Goal: Task Accomplishment & Management: Manage account settings

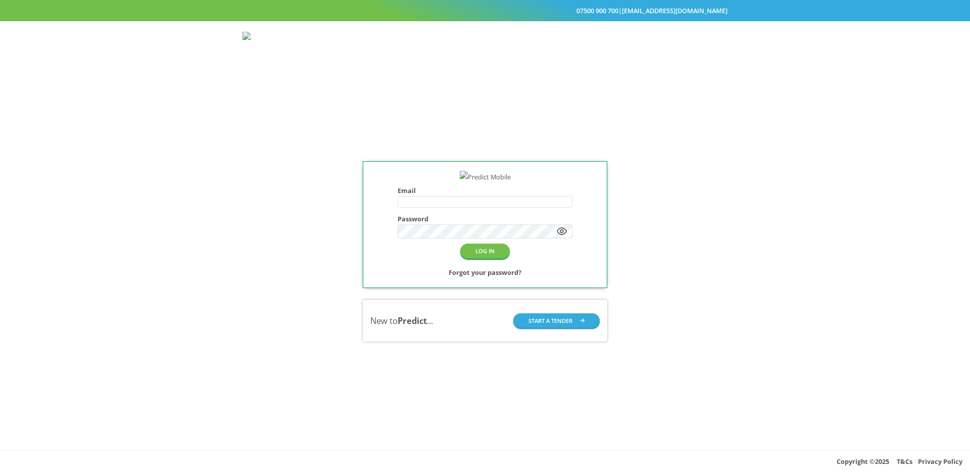
type input "**********"
click at [494, 258] on button "LOG IN" at bounding box center [485, 251] width 50 height 15
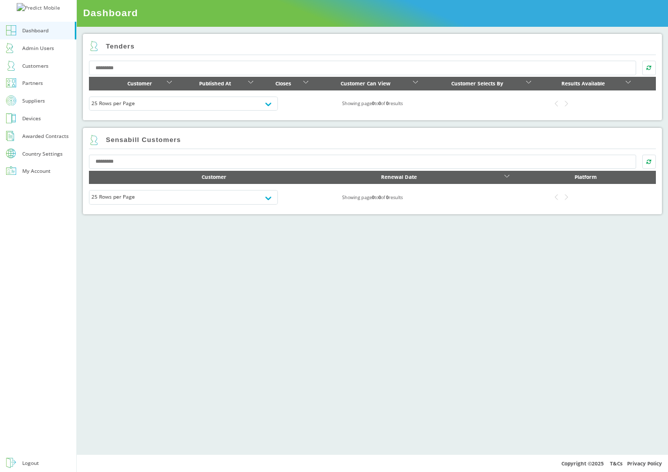
click at [43, 156] on div "Country Settings" at bounding box center [42, 153] width 40 height 5
click at [52, 156] on div "Country Settings" at bounding box center [42, 153] width 40 height 5
click at [44, 172] on div "Roaming Days" at bounding box center [39, 168] width 35 height 10
click at [36, 172] on div "Roaming Days" at bounding box center [39, 168] width 35 height 10
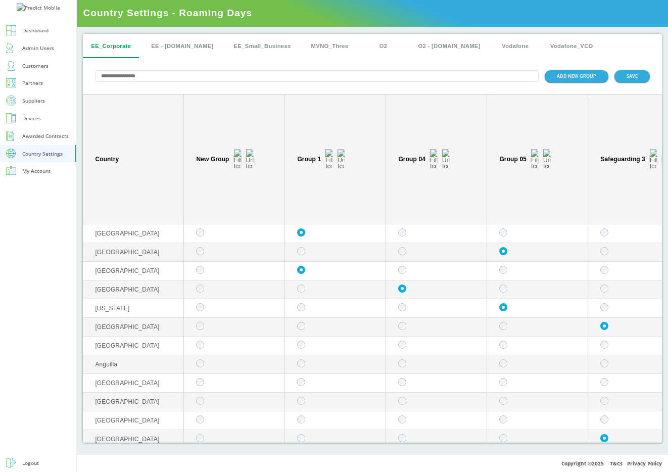
click at [173, 48] on button "EE - [DOMAIN_NAME]" at bounding box center [182, 46] width 78 height 24
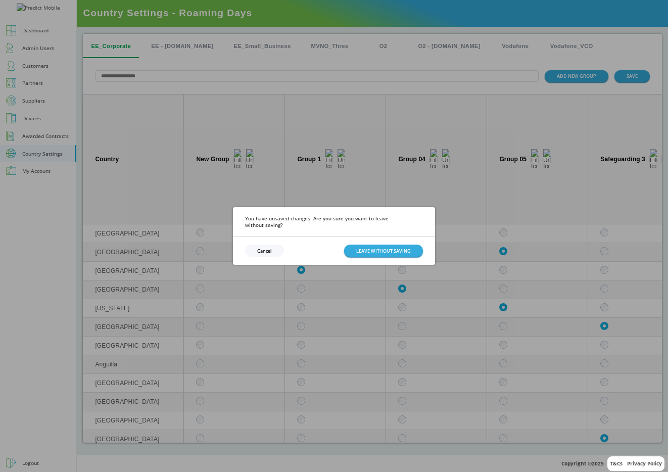
click at [264, 245] on button "Cancel" at bounding box center [264, 251] width 39 height 12
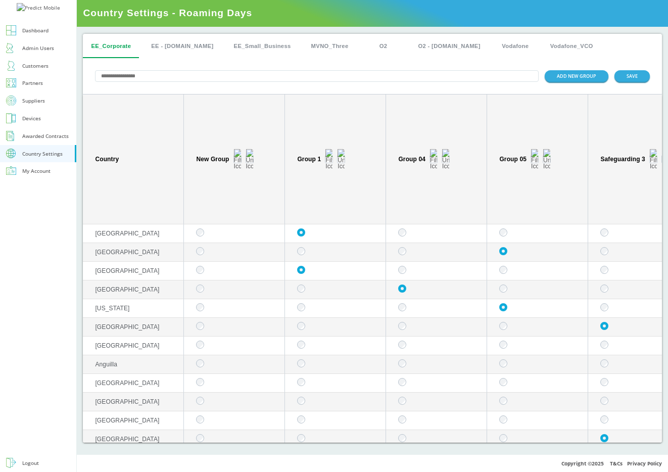
click at [42, 88] on div "Partners" at bounding box center [32, 83] width 21 height 10
click at [473, 63] on div "ADD NEW GROUP SAVE" at bounding box center [372, 76] width 579 height 36
click at [47, 163] on button "Country Settings" at bounding box center [38, 154] width 76 height 18
click at [610, 323] on td "sticky table" at bounding box center [638, 327] width 101 height 19
click at [180, 40] on button "EE - [DOMAIN_NAME]" at bounding box center [182, 46] width 78 height 24
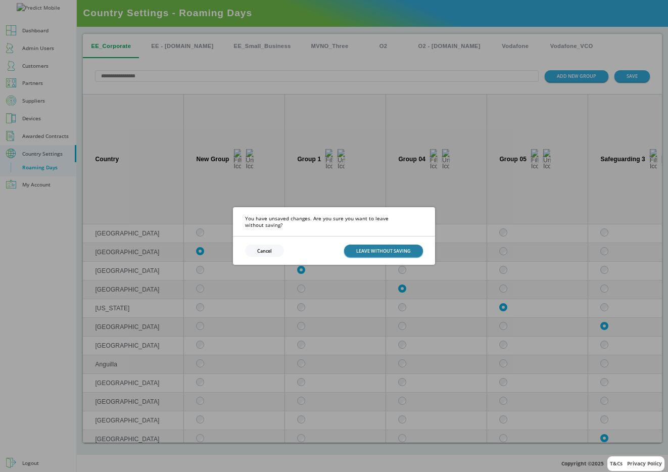
click at [396, 250] on button "LEAVE WITHOUT SAVING" at bounding box center [383, 251] width 79 height 12
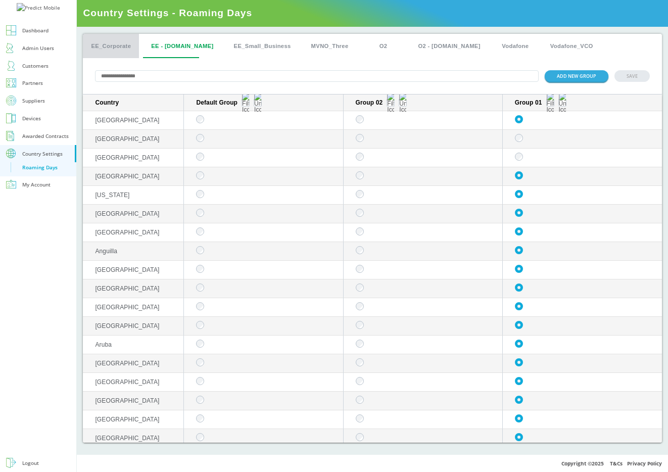
click at [113, 40] on button "EE_Corporate" at bounding box center [111, 46] width 56 height 24
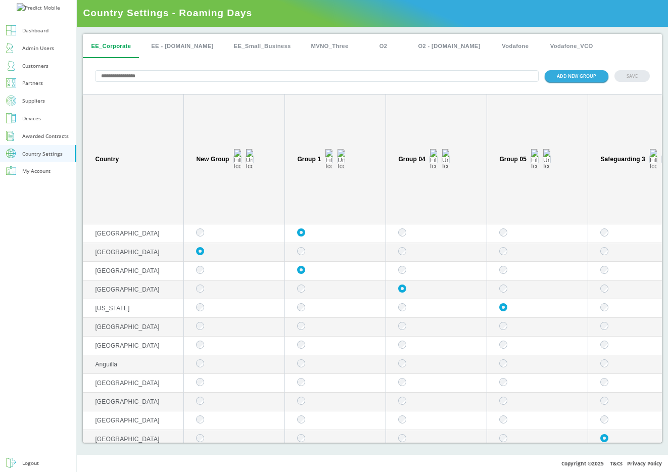
scroll to position [27, 0]
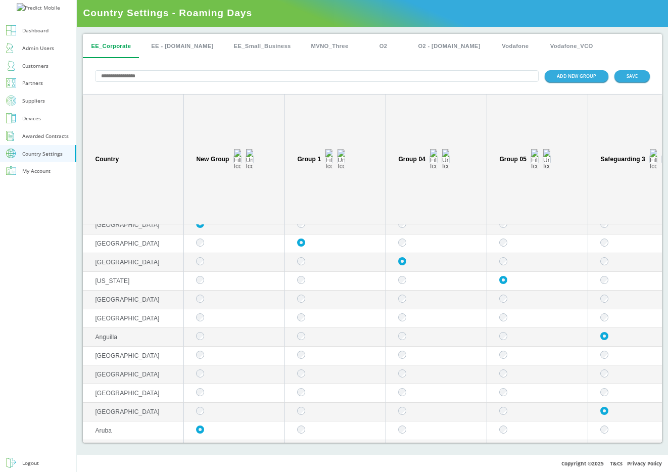
click at [226, 47] on button "EE_Small_Business" at bounding box center [262, 46] width 73 height 24
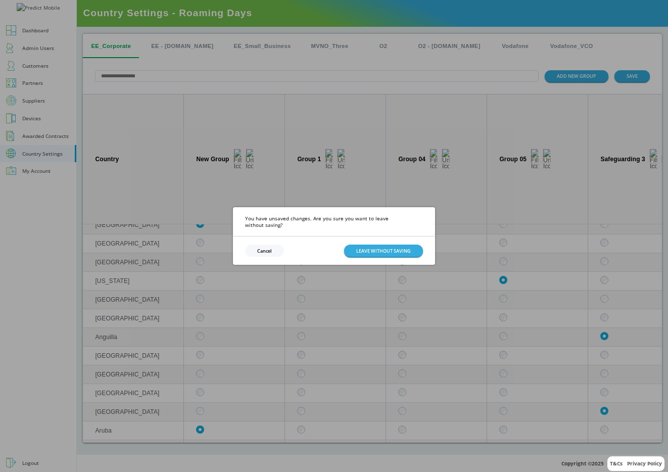
click at [267, 252] on button "Cancel" at bounding box center [264, 251] width 39 height 12
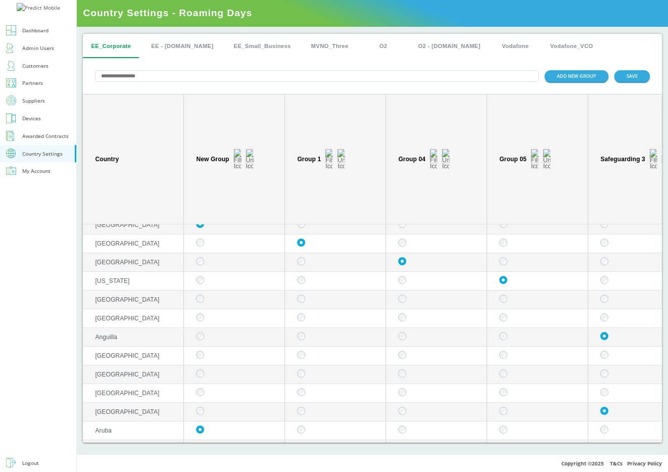
click at [265, 42] on button "EE_Small_Business" at bounding box center [262, 46] width 73 height 24
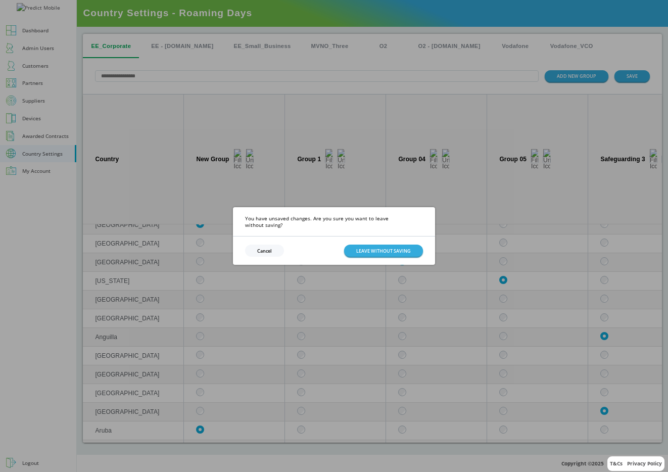
click at [262, 246] on button "Cancel" at bounding box center [264, 251] width 39 height 12
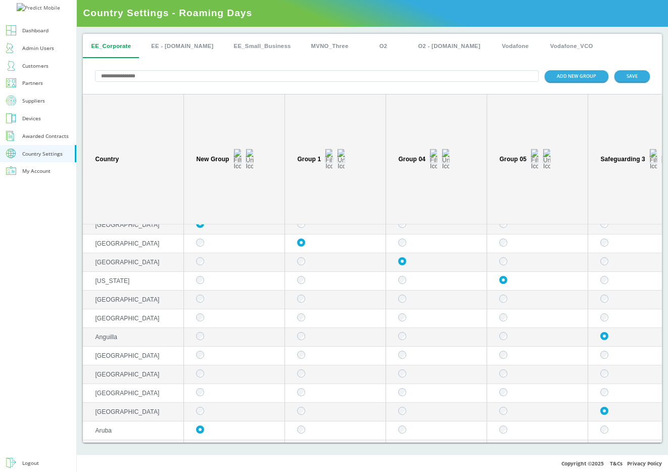
scroll to position [0, 0]
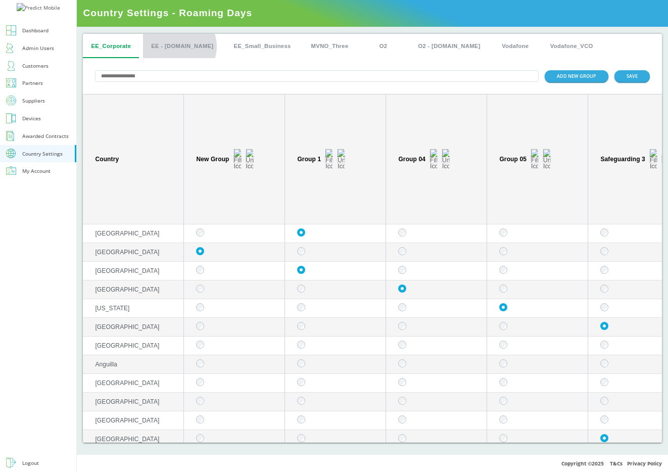
click at [179, 46] on button "EE - [DOMAIN_NAME]" at bounding box center [182, 46] width 78 height 24
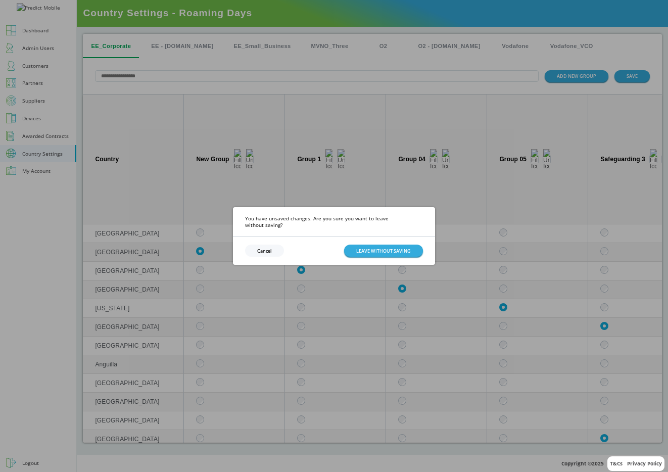
click at [269, 249] on button "Cancel" at bounding box center [264, 251] width 39 height 12
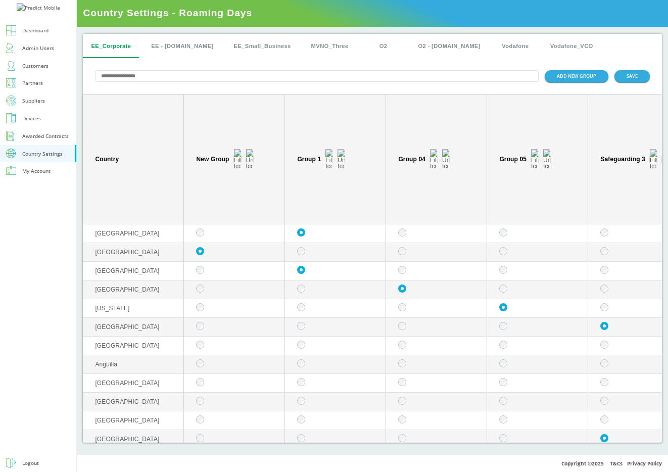
click at [176, 49] on button "EE - [DOMAIN_NAME]" at bounding box center [182, 46] width 78 height 24
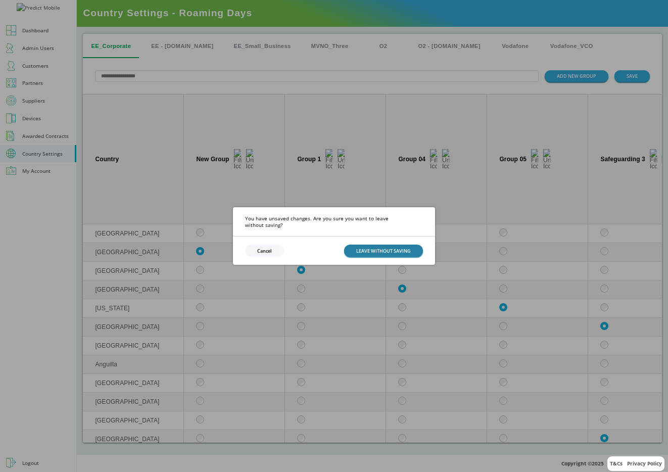
click at [408, 245] on button "LEAVE WITHOUT SAVING" at bounding box center [383, 251] width 79 height 12
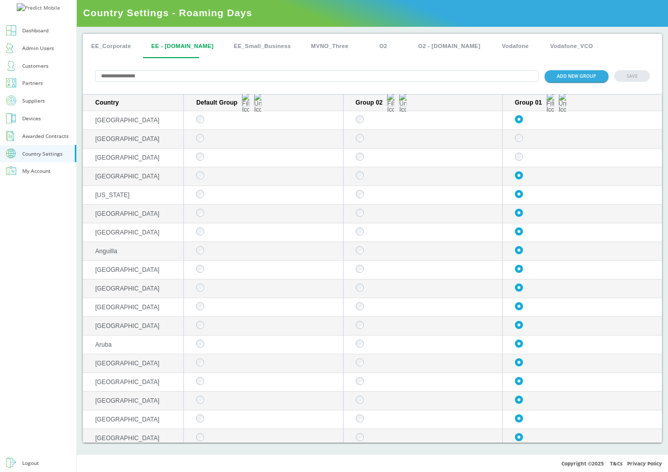
click at [121, 42] on button "EE_Corporate" at bounding box center [111, 46] width 56 height 24
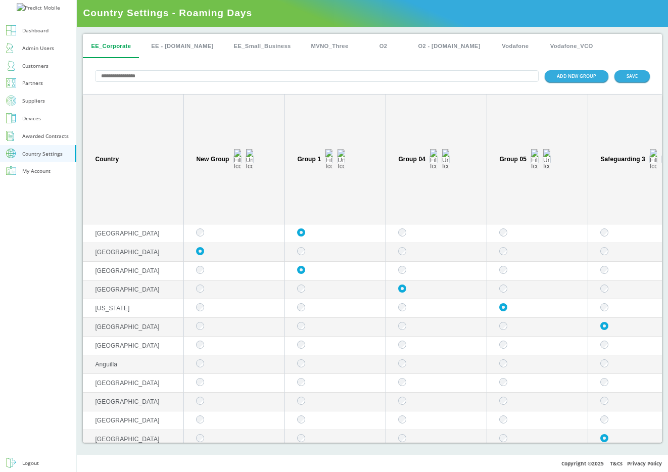
click at [45, 141] on div "Awarded Contracts" at bounding box center [45, 136] width 46 height 10
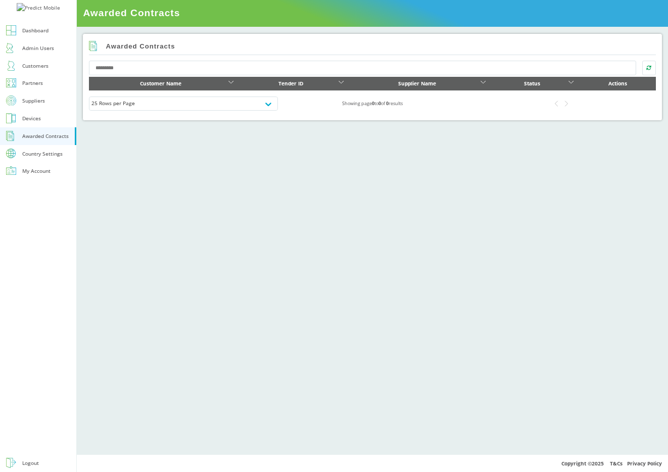
click at [44, 156] on div "Country Settings" at bounding box center [42, 153] width 40 height 5
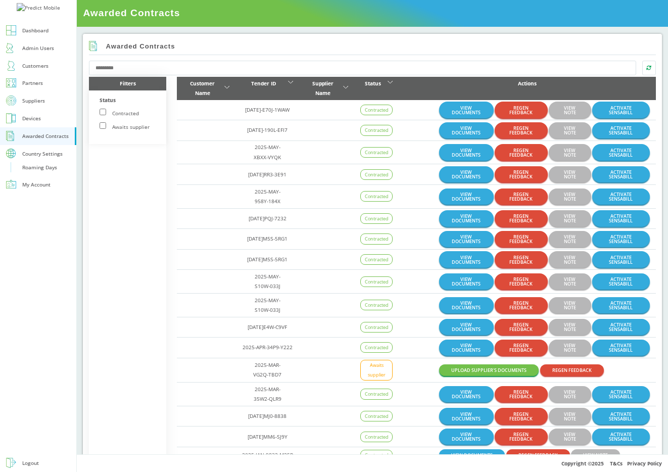
click at [44, 172] on div "Roaming Days" at bounding box center [39, 168] width 35 height 10
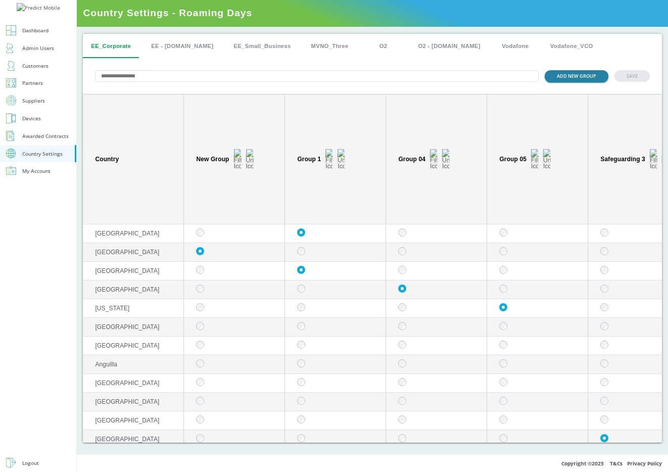
click at [579, 75] on button "ADD NEW GROUP" at bounding box center [577, 76] width 64 height 12
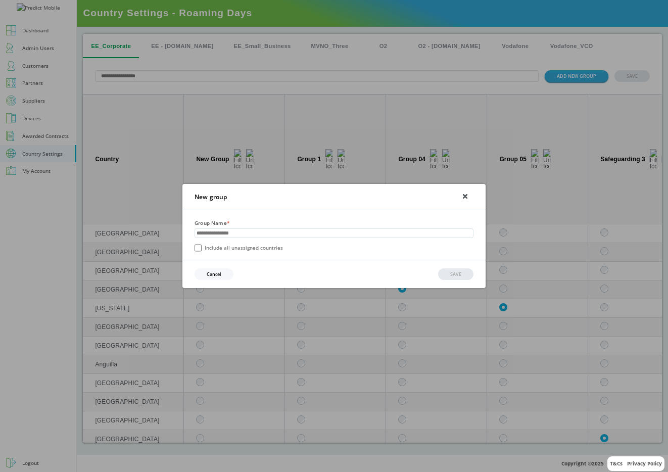
click at [465, 196] on icon at bounding box center [465, 197] width 4 height 4
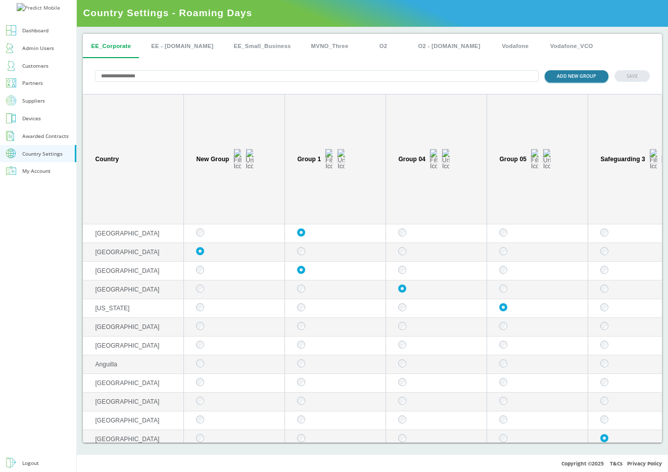
click at [593, 75] on button "ADD NEW GROUP" at bounding box center [577, 76] width 64 height 12
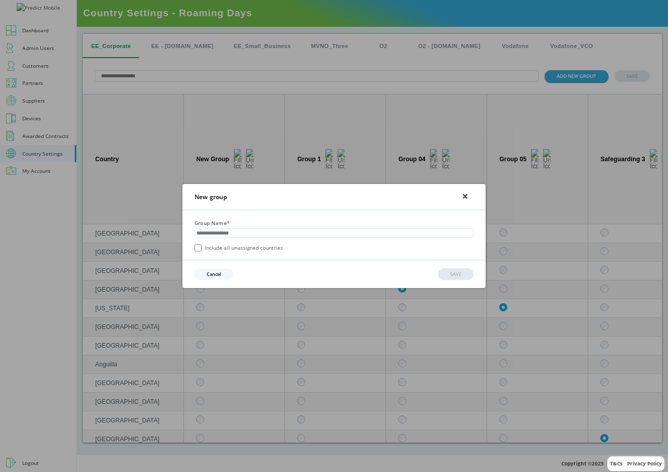
click at [463, 197] on icon at bounding box center [465, 197] width 4 height 4
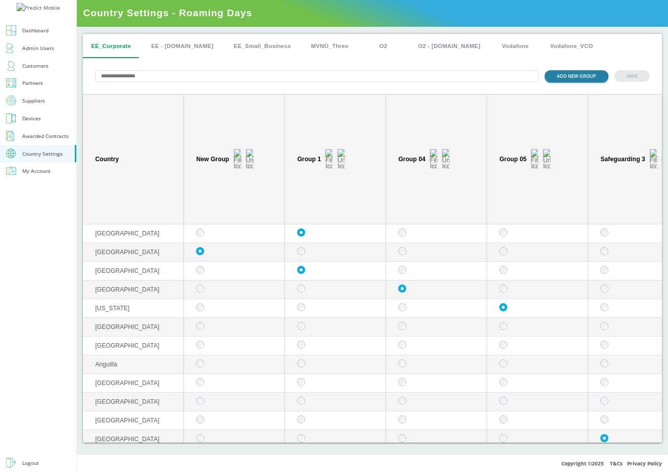
click at [585, 75] on button "ADD NEW GROUP" at bounding box center [577, 76] width 64 height 12
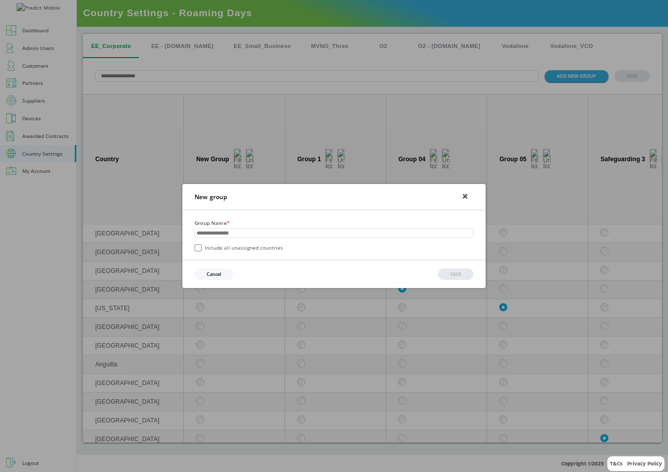
click at [467, 197] on icon at bounding box center [465, 196] width 5 height 5
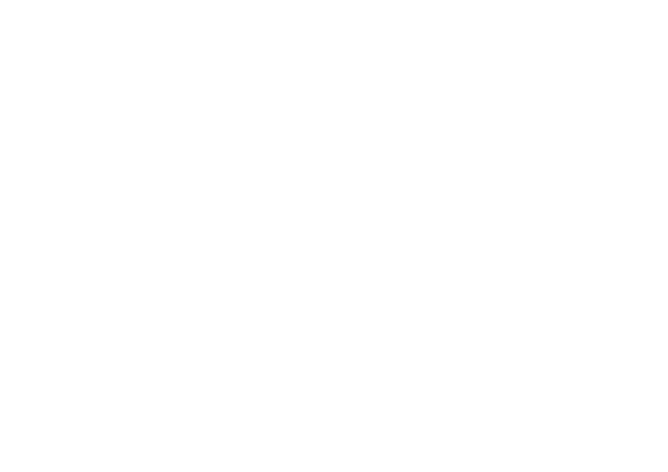
click at [578, 4] on html at bounding box center [334, 2] width 668 height 4
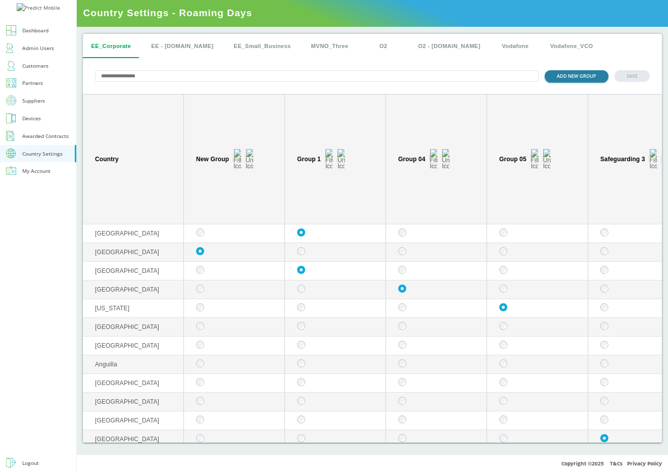
click at [567, 76] on button "ADD NEW GROUP" at bounding box center [577, 76] width 64 height 12
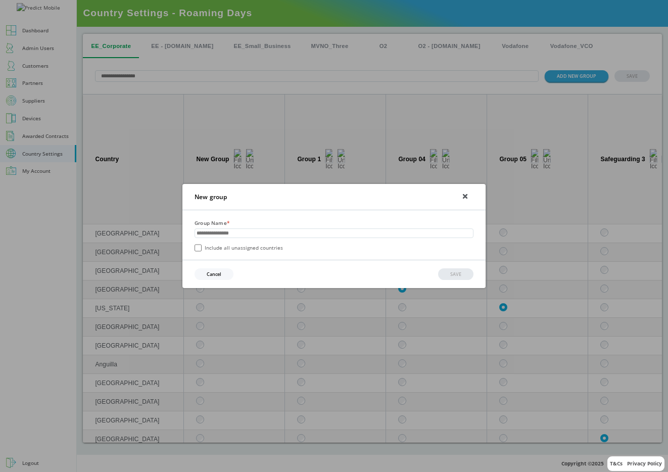
click at [463, 195] on icon at bounding box center [465, 197] width 4 height 4
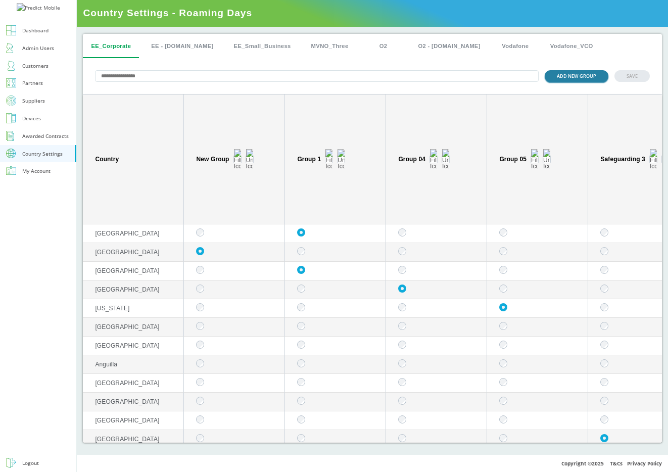
click at [586, 75] on button "ADD NEW GROUP" at bounding box center [577, 76] width 64 height 12
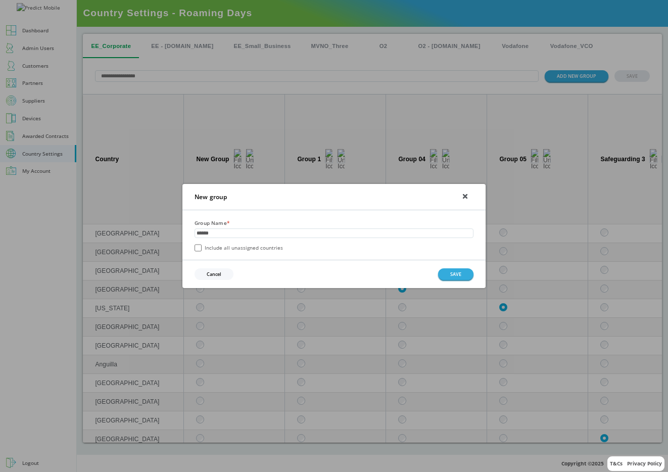
type input "******"
click at [221, 274] on button "Cancel" at bounding box center [214, 274] width 39 height 12
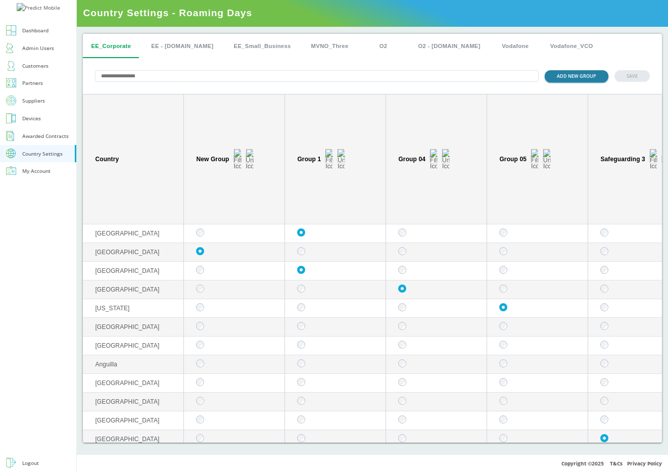
click at [571, 81] on button "ADD NEW GROUP" at bounding box center [577, 76] width 64 height 12
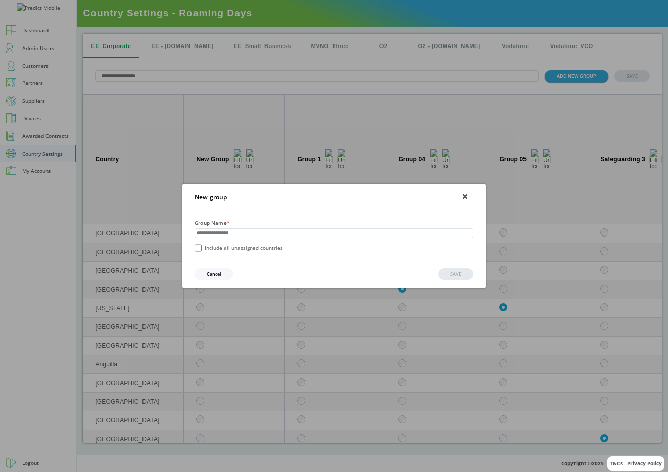
click at [222, 271] on button "Cancel" at bounding box center [214, 274] width 39 height 12
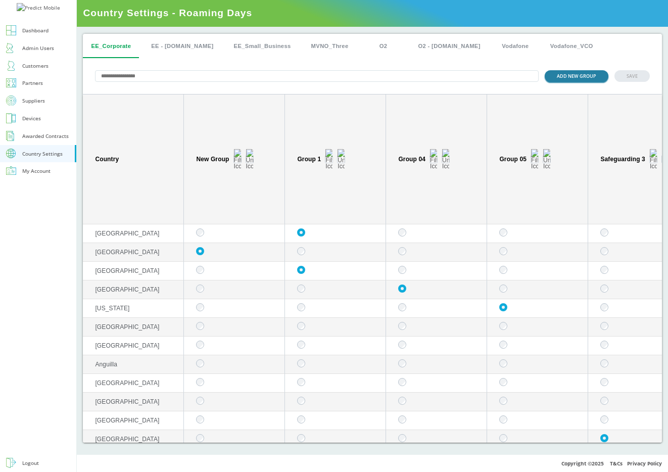
click at [595, 76] on button "ADD NEW GROUP" at bounding box center [577, 76] width 64 height 12
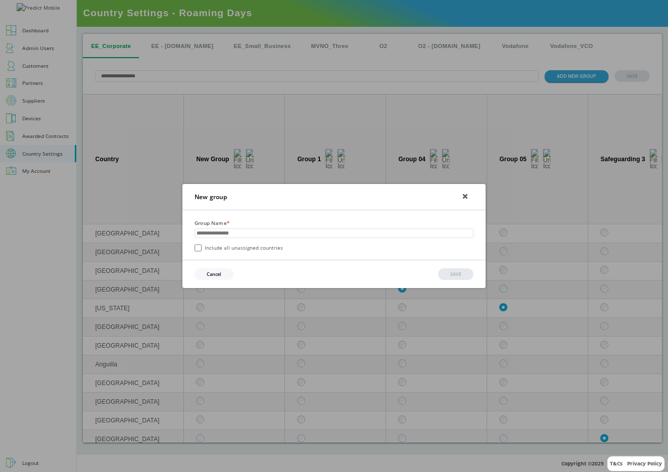
click at [467, 195] on icon at bounding box center [465, 197] width 4 height 4
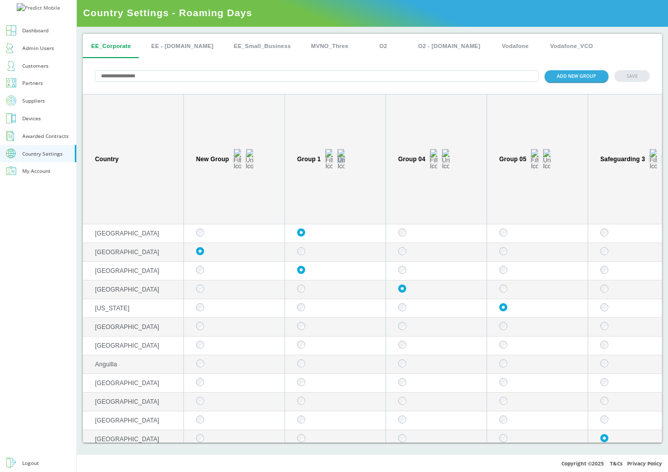
click at [343, 155] on img "sticky table" at bounding box center [340, 159] width 7 height 20
click at [443, 157] on img "sticky table" at bounding box center [445, 159] width 7 height 20
click at [342, 157] on img "sticky table" at bounding box center [340, 159] width 7 height 20
click at [339, 169] on button "Edit group" at bounding box center [341, 171] width 39 height 11
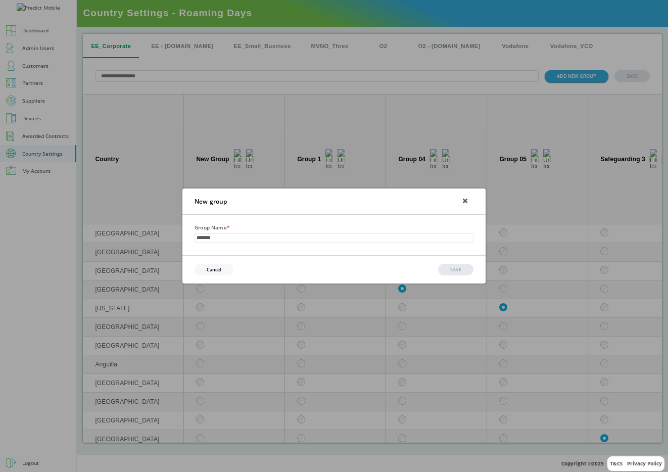
click at [465, 201] on icon at bounding box center [465, 201] width 4 height 4
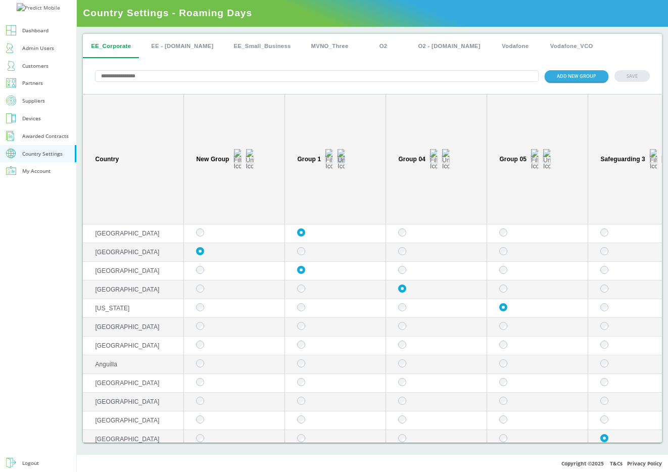
click at [342, 156] on img "sticky table" at bounding box center [340, 159] width 7 height 20
click at [386, 169] on th "Group 04" at bounding box center [436, 159] width 101 height 130
click at [342, 156] on img "sticky table" at bounding box center [340, 159] width 7 height 20
click at [447, 158] on img "sticky table" at bounding box center [445, 159] width 7 height 20
click at [448, 157] on img "sticky table" at bounding box center [445, 159] width 7 height 20
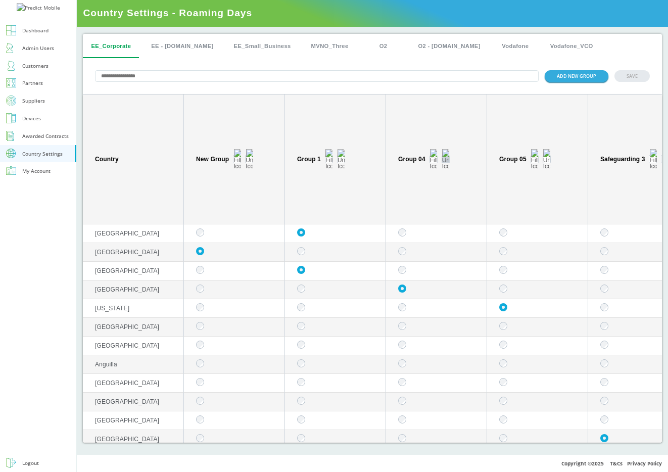
click at [447, 155] on button "sticky table" at bounding box center [446, 159] width 8 height 8
click at [547, 157] on img "sticky table" at bounding box center [546, 159] width 7 height 20
click at [341, 156] on img "sticky table" at bounding box center [340, 159] width 7 height 20
click at [248, 157] on img "sticky table" at bounding box center [249, 159] width 7 height 20
click at [344, 183] on th "Group 1" at bounding box center [335, 159] width 101 height 130
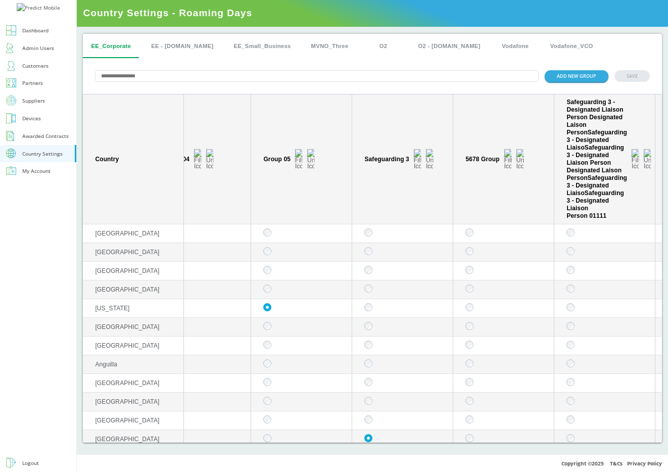
scroll to position [0, 263]
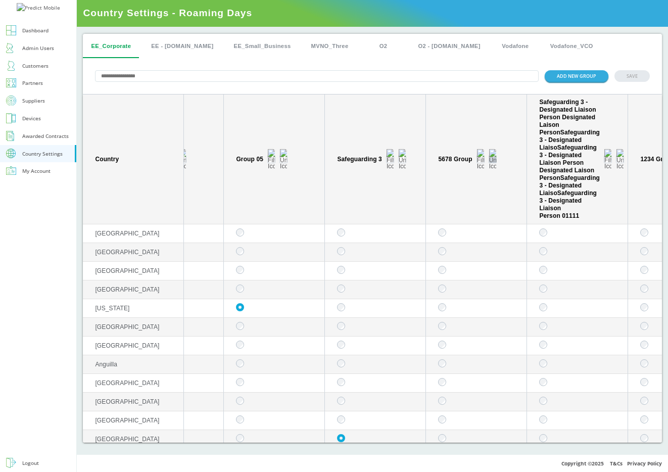
click at [492, 157] on img "sticky table" at bounding box center [492, 159] width 7 height 20
click at [432, 191] on th "5678 Group" at bounding box center [476, 159] width 101 height 130
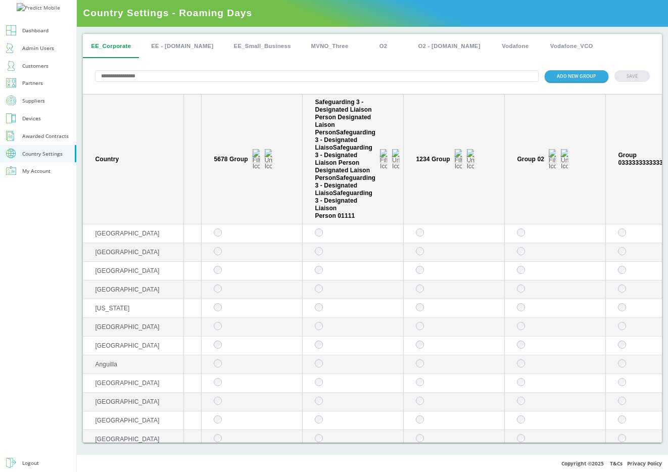
scroll to position [0, 487]
click at [475, 157] on div "1234 Group" at bounding box center [457, 159] width 80 height 8
click at [468, 157] on img "sticky table" at bounding box center [471, 159] width 7 height 20
click at [566, 155] on img "sticky table" at bounding box center [565, 159] width 7 height 20
click at [535, 122] on th "Group 02" at bounding box center [556, 159] width 101 height 130
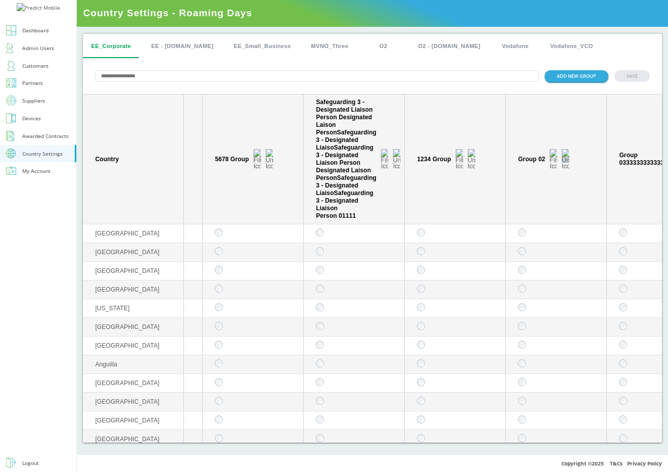
click at [567, 157] on img "sticky table" at bounding box center [565, 159] width 7 height 20
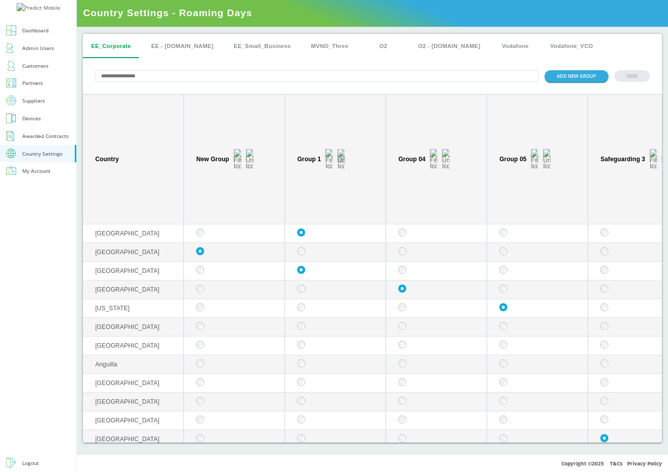
click at [341, 158] on img "sticky table" at bounding box center [340, 159] width 7 height 20
click at [342, 155] on button "sticky table" at bounding box center [341, 159] width 8 height 8
click at [450, 155] on div "Group 04" at bounding box center [438, 159] width 80 height 8
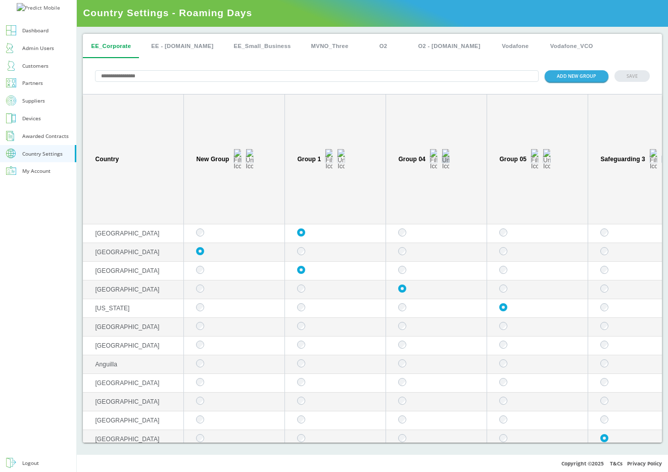
click at [448, 159] on button "sticky table" at bounding box center [446, 159] width 8 height 8
click at [334, 109] on th "Group 1" at bounding box center [335, 159] width 101 height 130
click at [340, 156] on img "sticky table" at bounding box center [340, 159] width 7 height 20
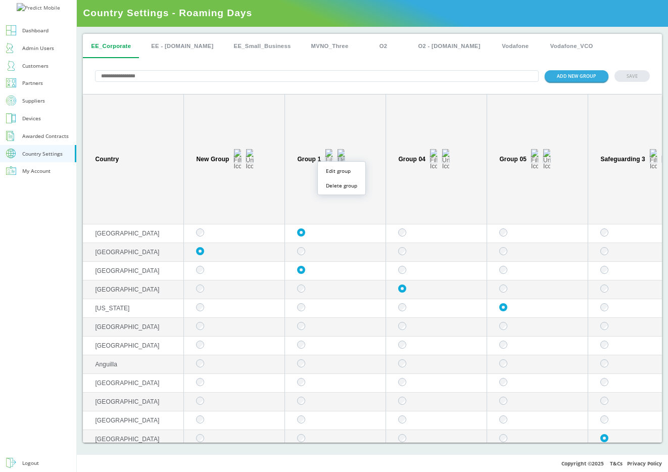
click at [340, 156] on img "sticky table" at bounding box center [340, 159] width 7 height 20
click at [345, 156] on button "sticky table" at bounding box center [341, 159] width 8 height 8
click at [342, 155] on button "sticky table" at bounding box center [341, 159] width 8 height 8
click at [342, 158] on img "sticky table" at bounding box center [340, 159] width 7 height 20
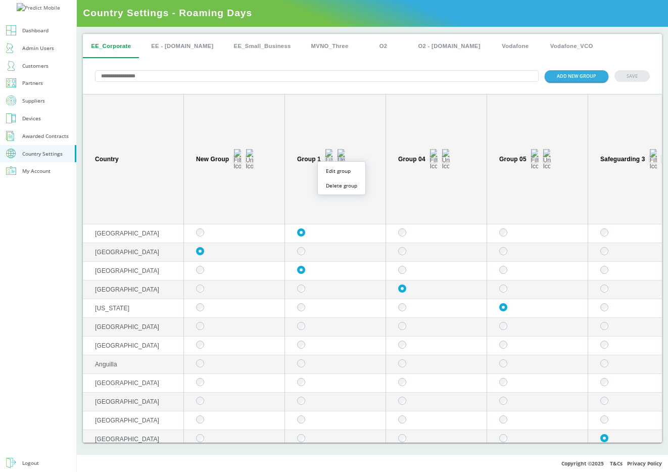
click at [342, 158] on img "sticky table" at bounding box center [340, 159] width 7 height 20
click at [449, 156] on button "sticky table" at bounding box center [446, 159] width 8 height 8
click at [547, 155] on button "sticky table" at bounding box center [547, 159] width 8 height 8
click at [571, 120] on th "Group 05" at bounding box center [537, 159] width 101 height 130
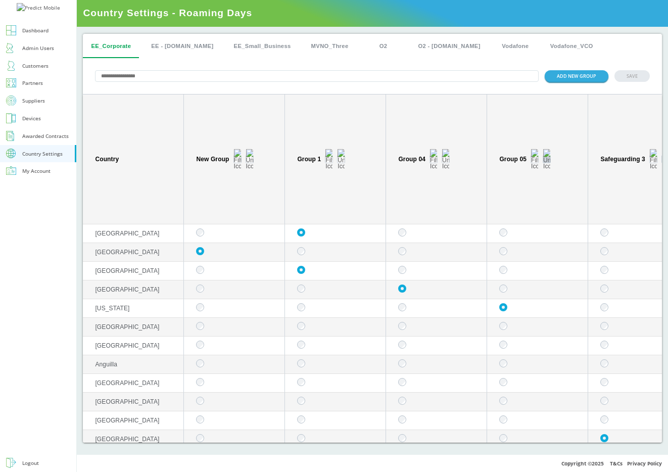
click at [548, 156] on img "sticky table" at bounding box center [546, 159] width 7 height 20
click at [583, 205] on th "Group 05" at bounding box center [537, 159] width 101 height 130
click at [341, 157] on img "sticky table" at bounding box center [340, 159] width 7 height 20
click at [447, 156] on img "sticky table" at bounding box center [445, 159] width 7 height 20
click at [337, 117] on th "Group 1" at bounding box center [335, 159] width 101 height 130
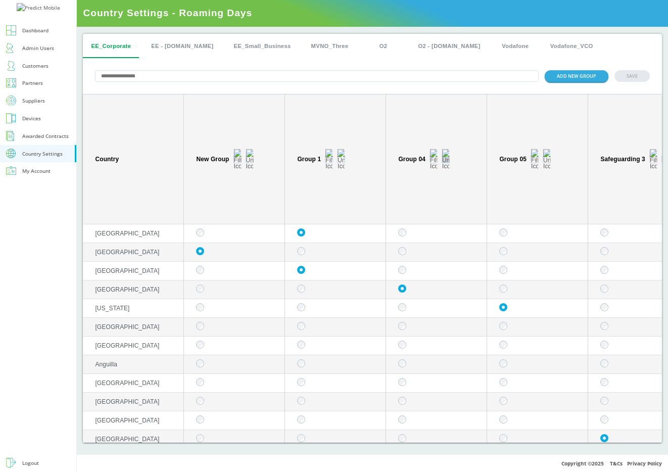
click at [448, 157] on img "sticky table" at bounding box center [445, 159] width 7 height 20
click at [448, 174] on button "Edit group" at bounding box center [445, 171] width 39 height 11
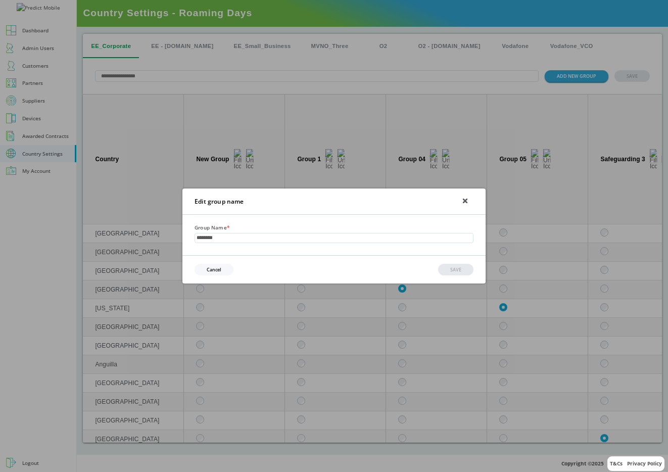
click at [463, 197] on div at bounding box center [465, 202] width 5 height 10
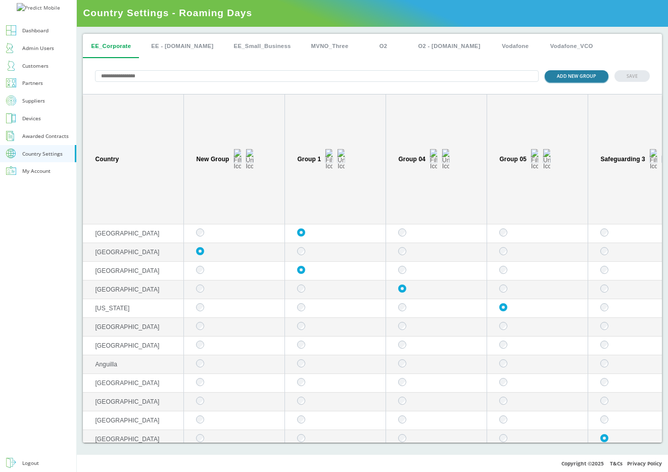
click at [581, 81] on button "ADD NEW GROUP" at bounding box center [577, 76] width 64 height 12
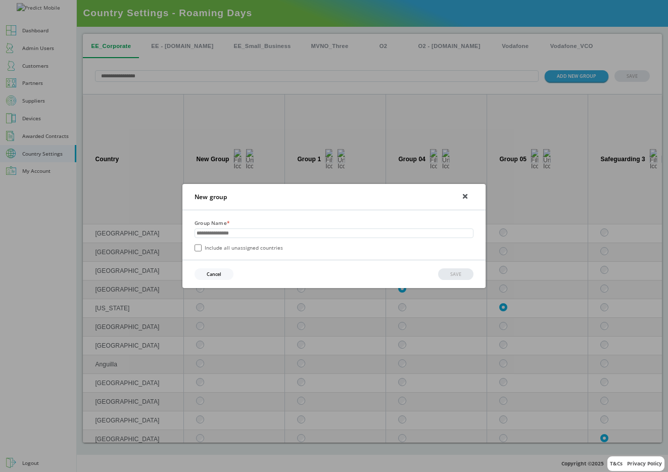
click at [464, 195] on icon at bounding box center [465, 197] width 4 height 4
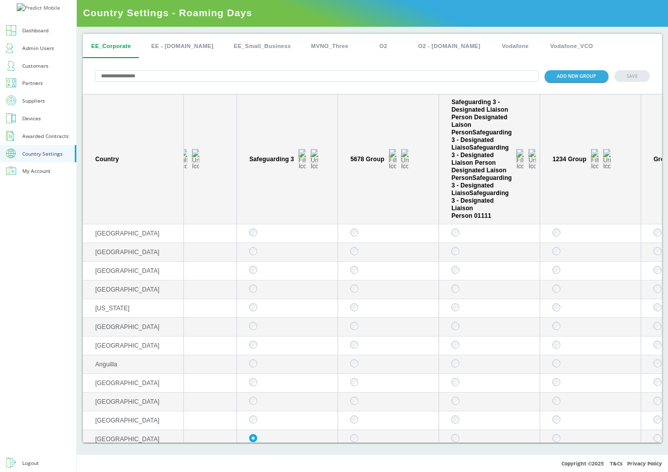
scroll to position [0, 379]
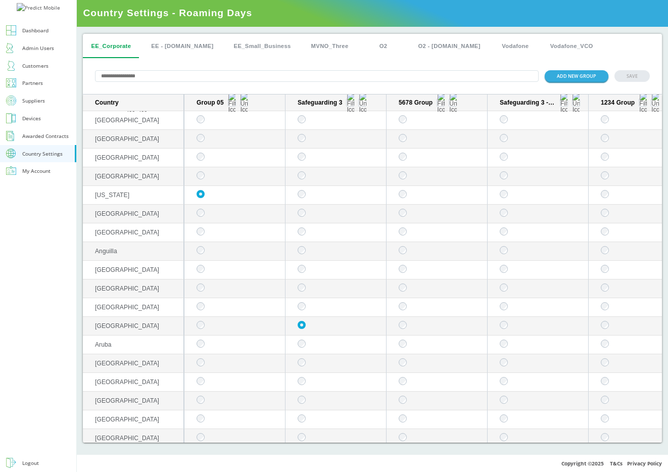
scroll to position [0, 302]
click at [577, 110] on th "Safeguarding 3 - Designated Liaison Person Designated Laison PersonSafeguarding…" at bounding box center [538, 102] width 101 height 17
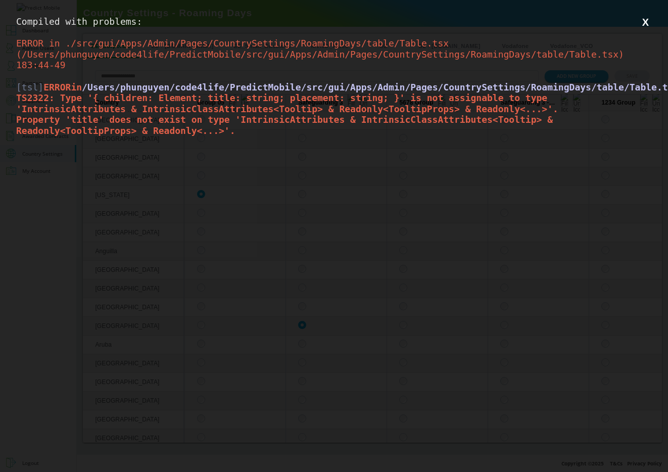
scroll to position [0, 0]
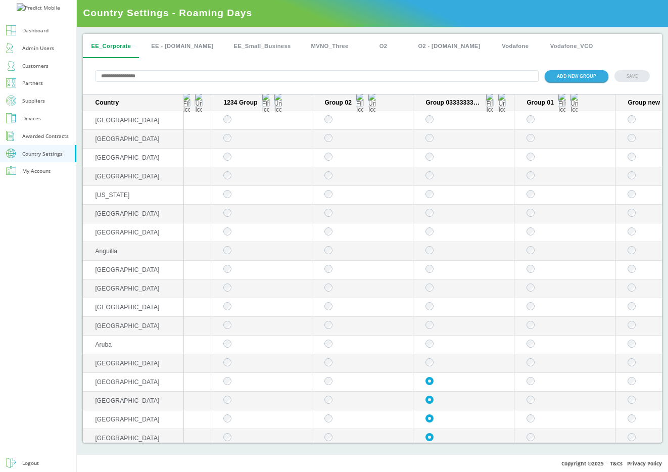
scroll to position [0, 836]
